Goal: Transaction & Acquisition: Book appointment/travel/reservation

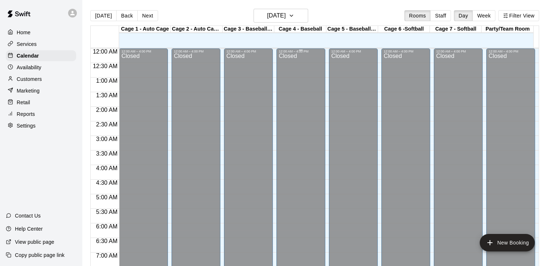
scroll to position [400, 0]
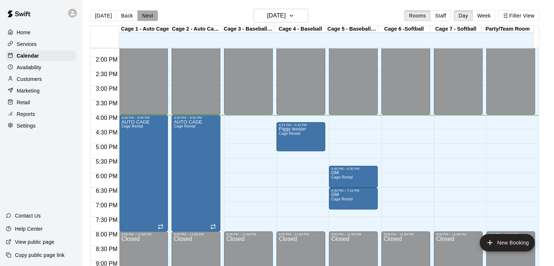
click at [143, 15] on button "Next" at bounding box center [147, 15] width 20 height 11
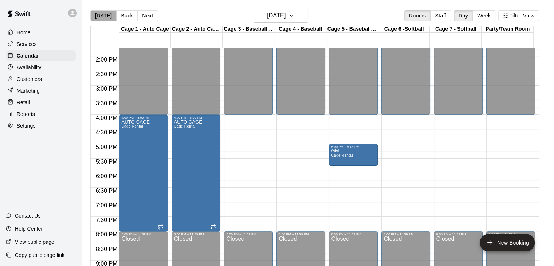
click at [109, 15] on button "[DATE]" at bounding box center [103, 15] width 26 height 11
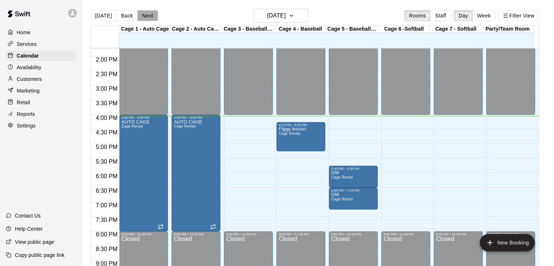
click at [143, 19] on button "Next" at bounding box center [147, 15] width 20 height 11
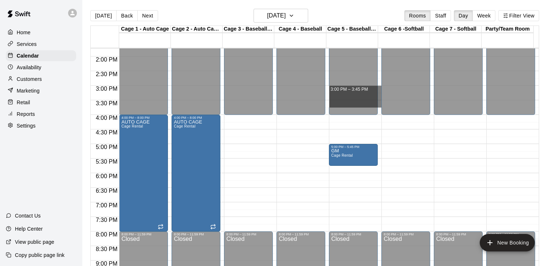
drag, startPoint x: 378, startPoint y: 87, endPoint x: 377, endPoint y: 101, distance: 13.9
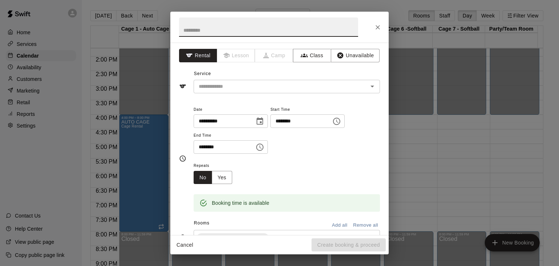
click at [197, 31] on input "text" at bounding box center [268, 26] width 179 height 19
click at [197, 31] on input "*" at bounding box center [268, 26] width 179 height 19
click at [368, 85] on icon "Open" at bounding box center [372, 86] width 9 height 9
type input "**"
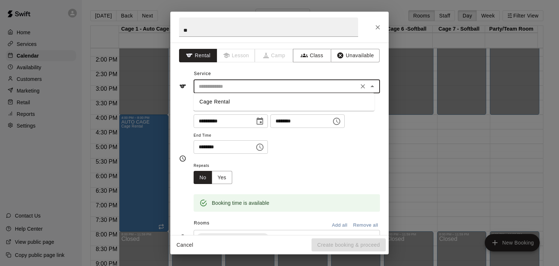
click at [234, 105] on li "Cage Rental" at bounding box center [284, 102] width 181 height 12
type input "**********"
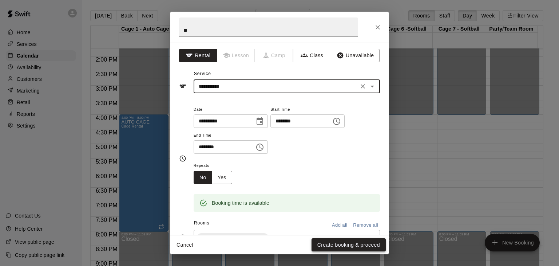
click at [327, 241] on button "Create booking & proceed" at bounding box center [349, 244] width 74 height 13
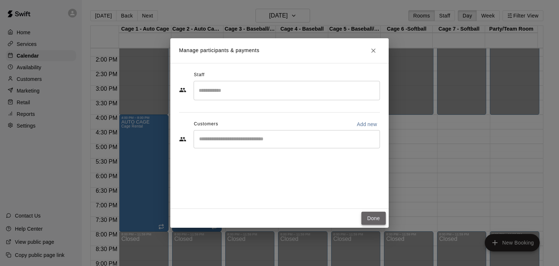
click at [363, 215] on button "Done" at bounding box center [373, 217] width 24 height 13
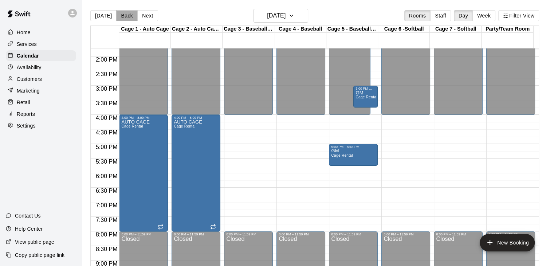
click at [124, 15] on button "Back" at bounding box center [126, 15] width 21 height 11
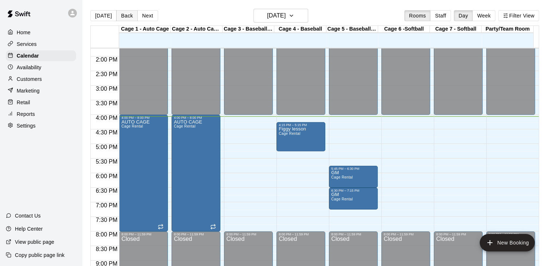
click at [124, 15] on button "Back" at bounding box center [126, 15] width 21 height 11
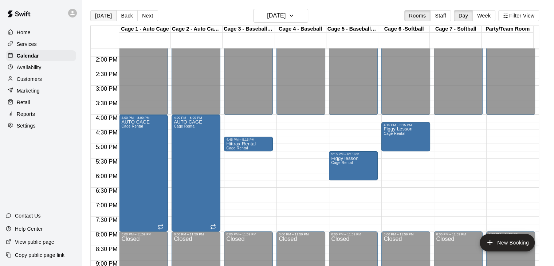
click at [104, 16] on button "[DATE]" at bounding box center [103, 15] width 26 height 11
